Goal: Find specific page/section: Find specific page/section

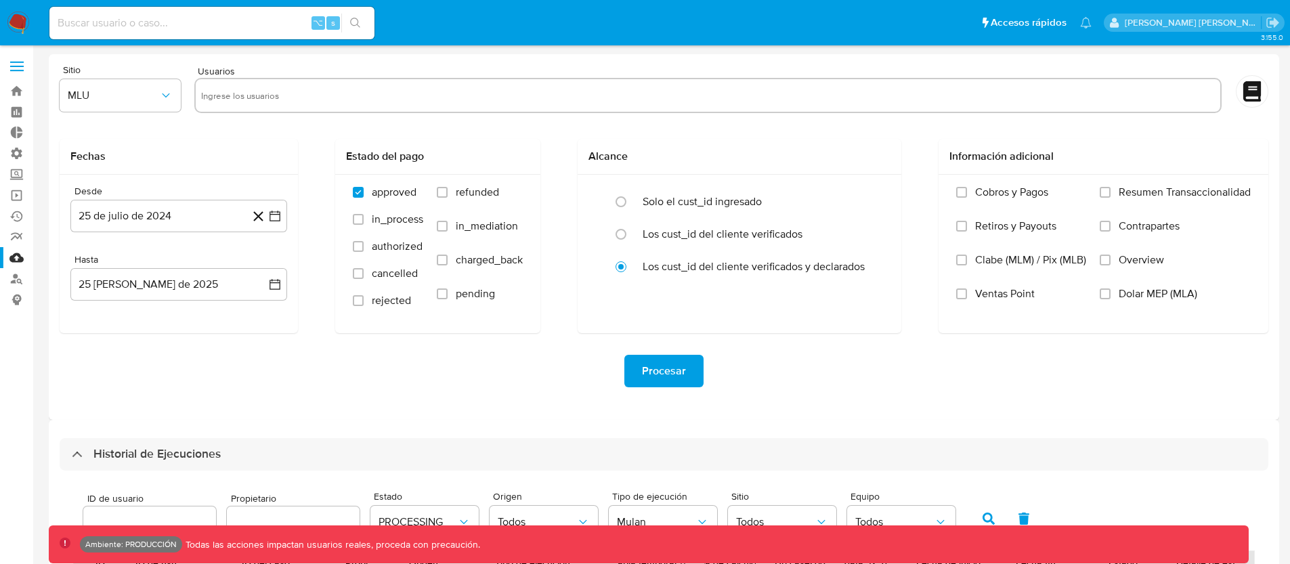
select select "10"
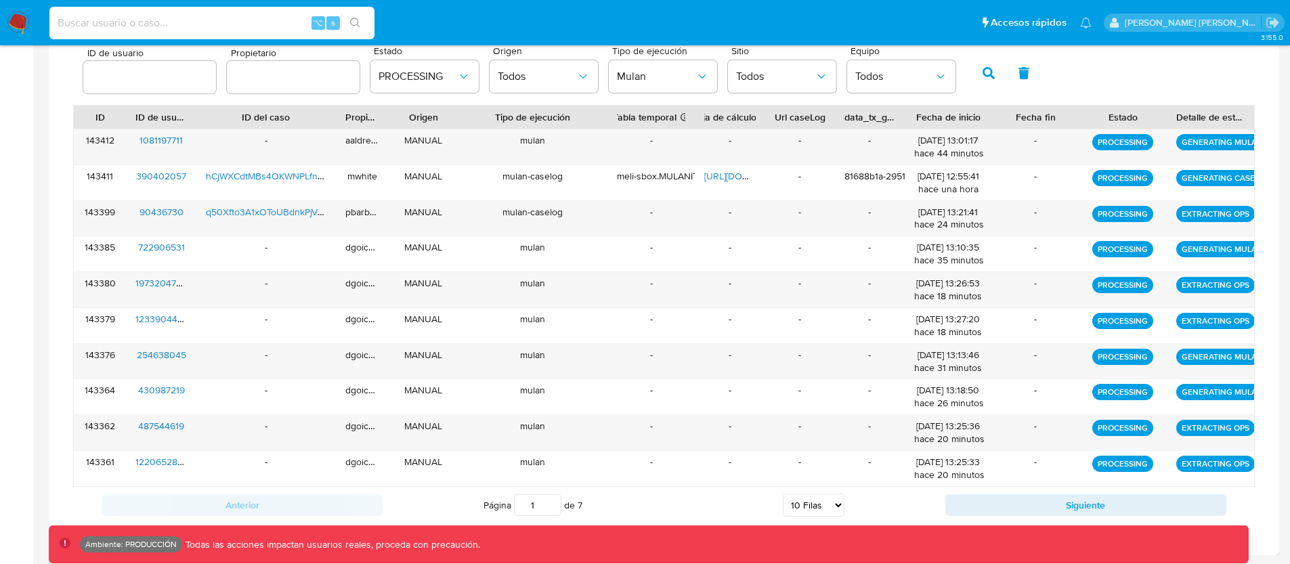
click at [227, 16] on input at bounding box center [211, 23] width 325 height 18
type input "77victordavid"
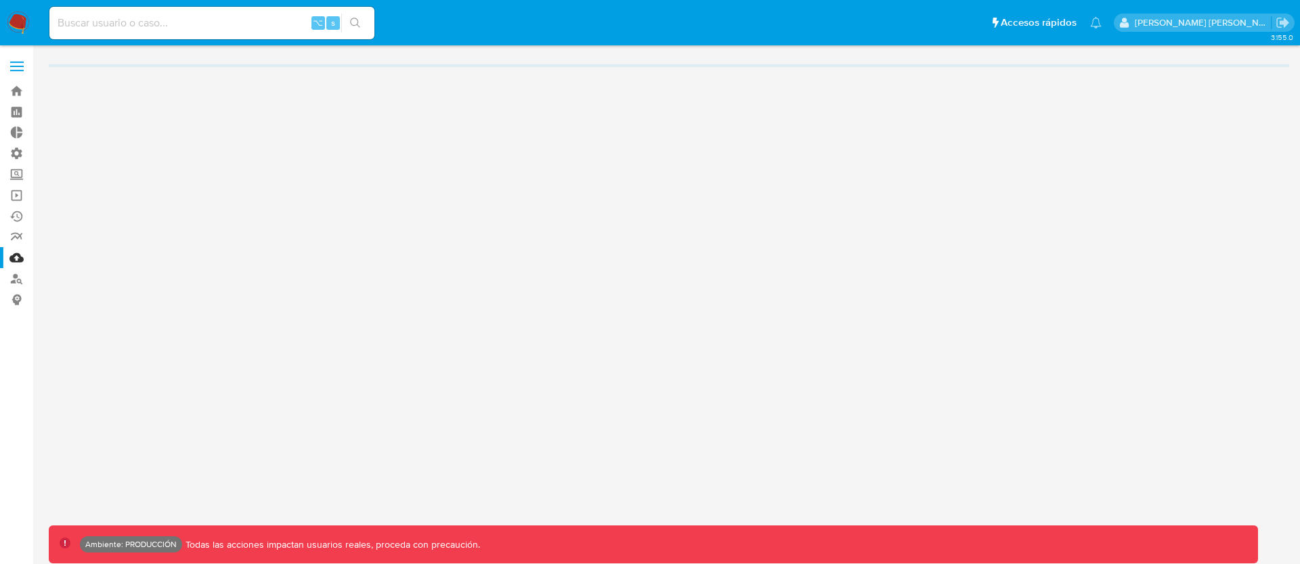
click at [116, 12] on div "⌥ s" at bounding box center [211, 23] width 325 height 32
click at [117, 18] on input at bounding box center [211, 23] width 325 height 18
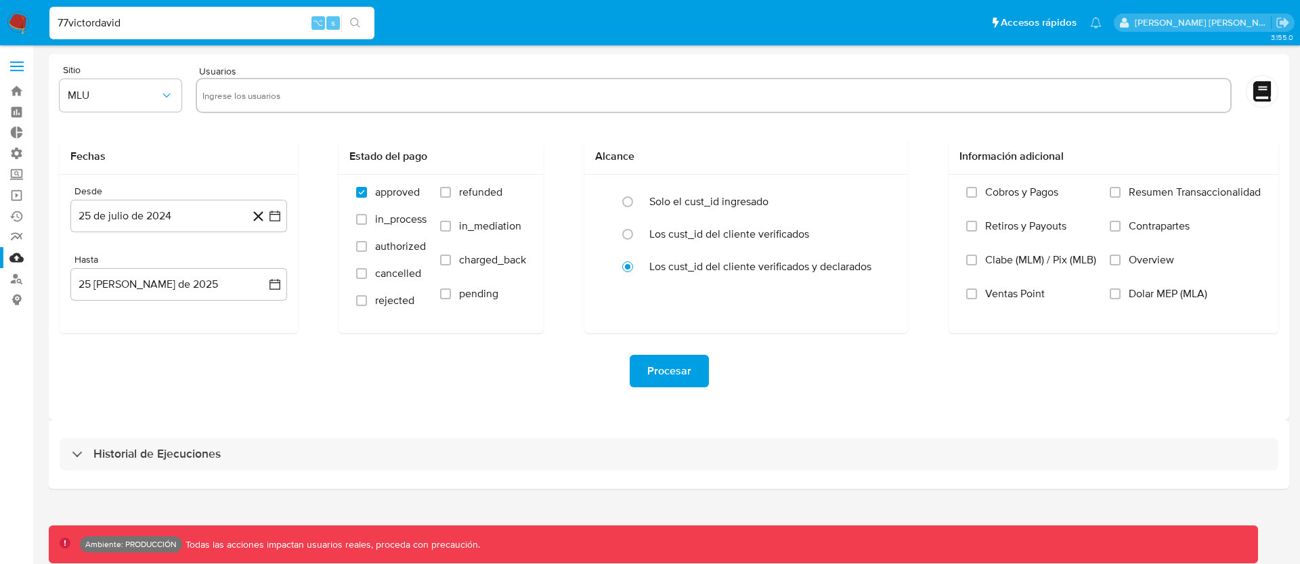
type input "77victordavid"
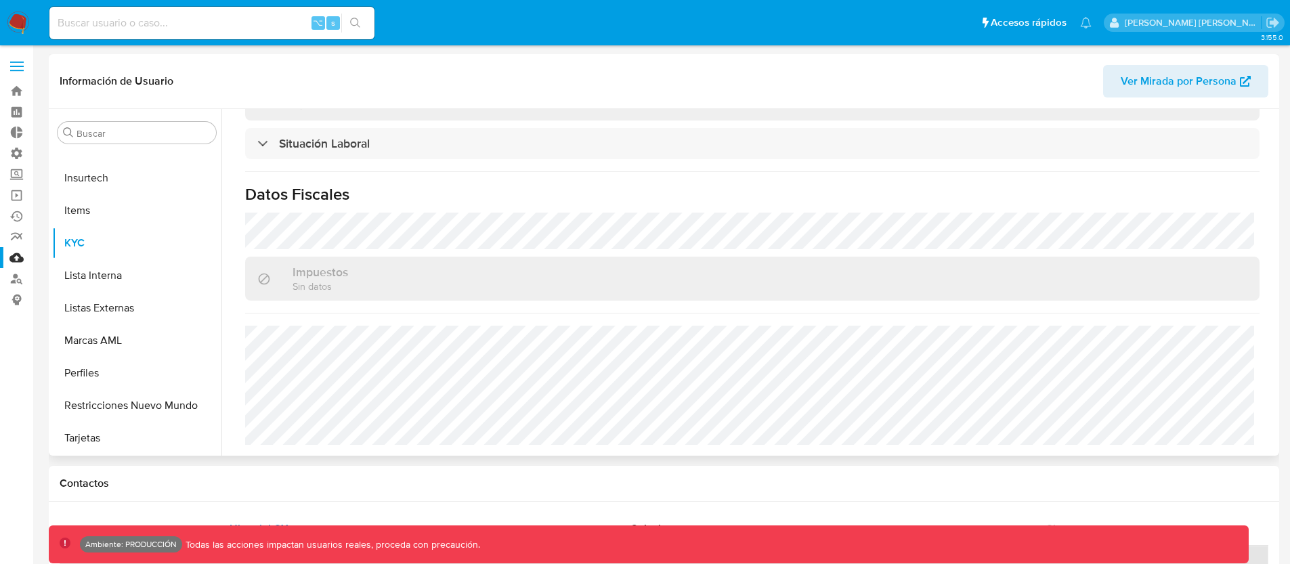
scroll to position [688, 0]
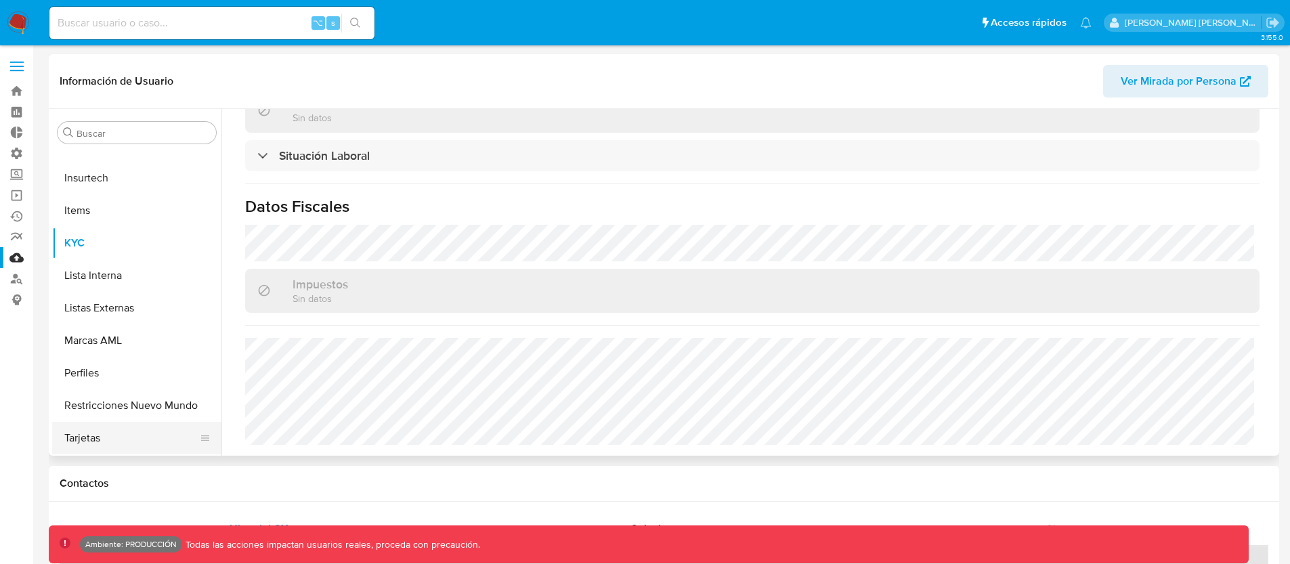
select select "10"
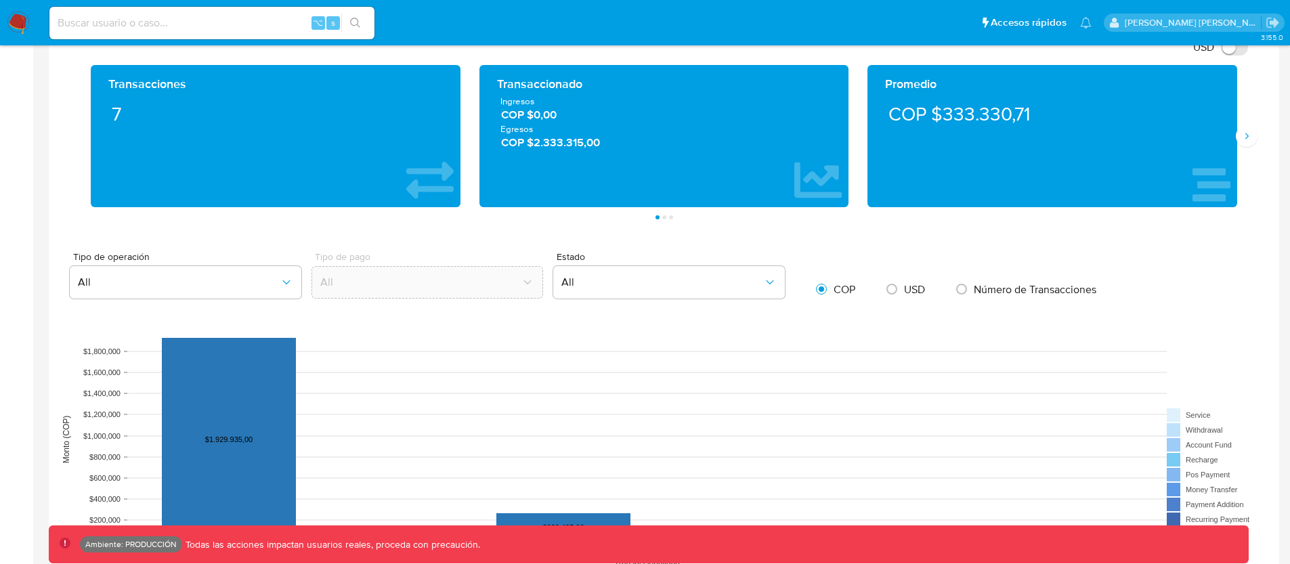
scroll to position [711, 0]
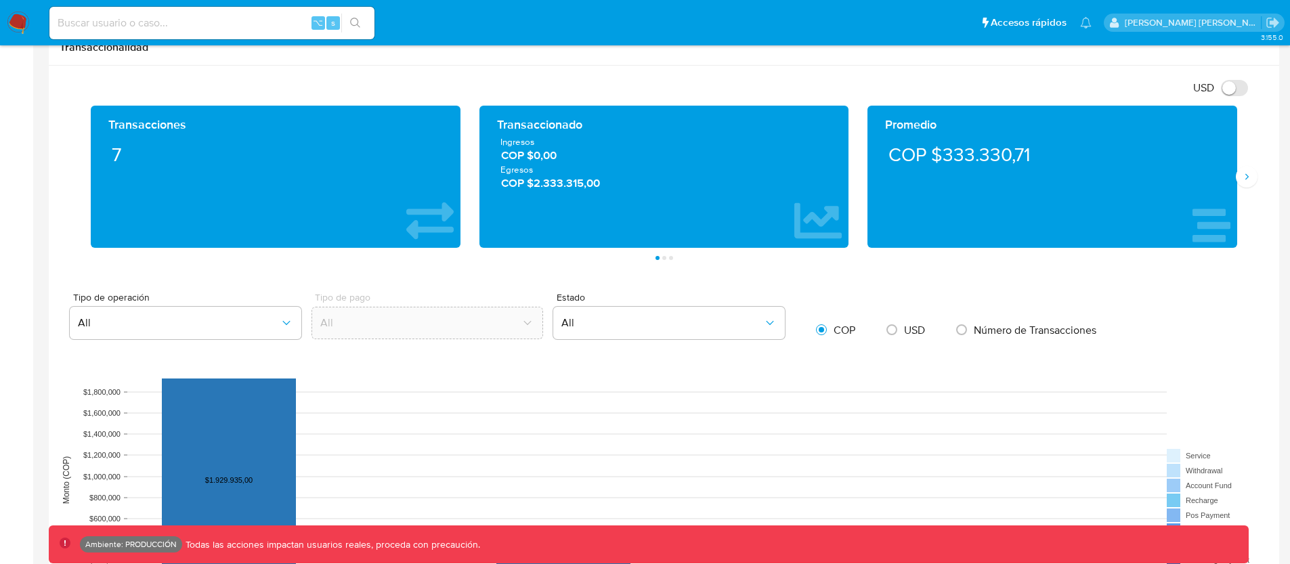
click at [64, 219] on div "Transacciones 7 Transaccionado Ingresos COP $0,00 Egresos COP $2.333.315,00 Pro…" at bounding box center [664, 183] width 1208 height 154
drag, startPoint x: 177, startPoint y: 189, endPoint x: 244, endPoint y: 187, distance: 67.7
click at [244, 187] on div "Transacciones 7" at bounding box center [276, 176] width 348 height 120
drag, startPoint x: 151, startPoint y: 175, endPoint x: 156, endPoint y: 156, distance: 19.5
click at [157, 158] on div "Transacciones 7" at bounding box center [276, 176] width 348 height 120
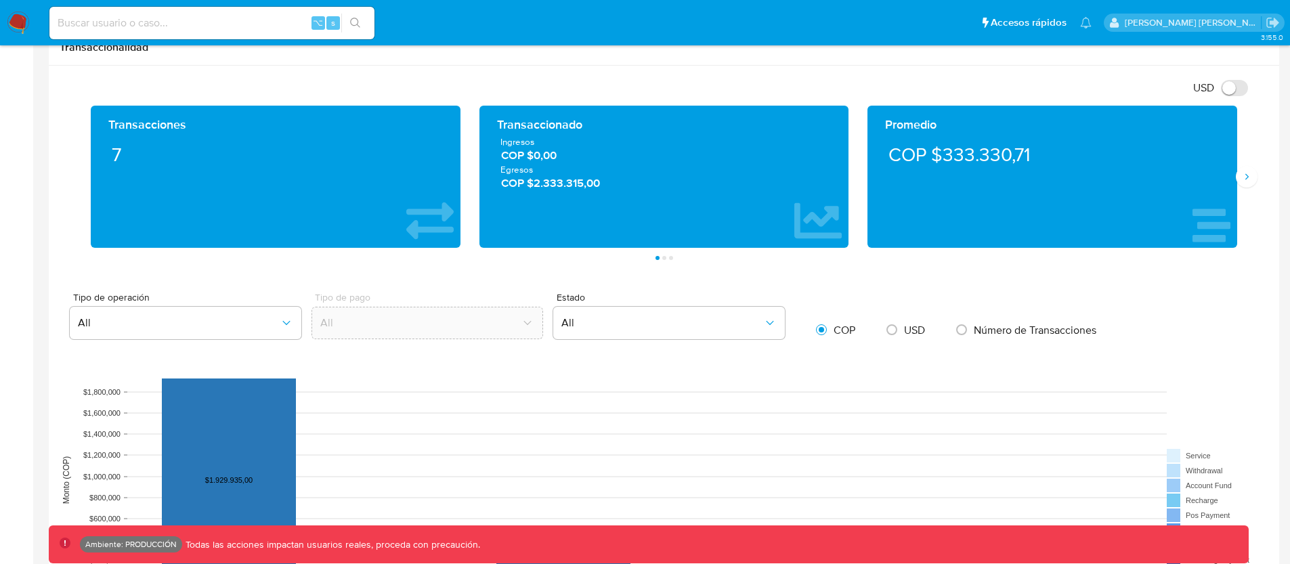
click at [61, 162] on div "Transacciones 7 Transaccionado Ingresos COP $0,00 Egresos COP $2.333.315,00 Pro…" at bounding box center [664, 183] width 1208 height 154
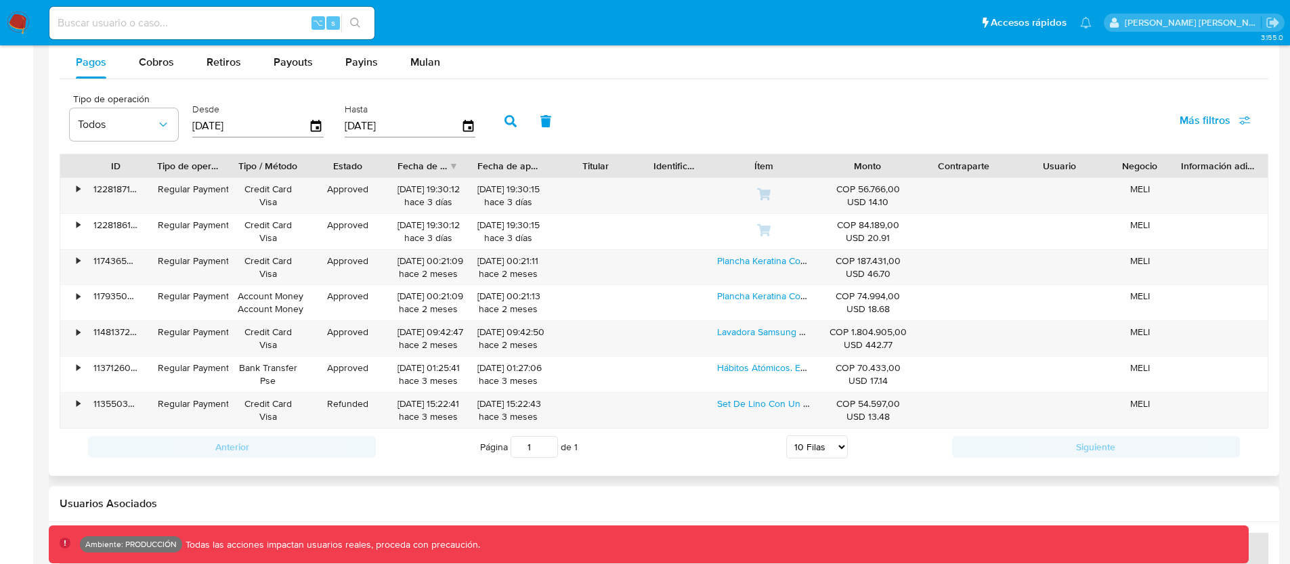
scroll to position [1281, 0]
